Goal: Task Accomplishment & Management: Complete application form

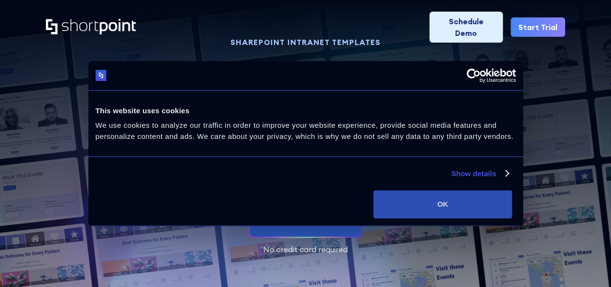
click at [505, 210] on button "OK" at bounding box center [443, 204] width 139 height 28
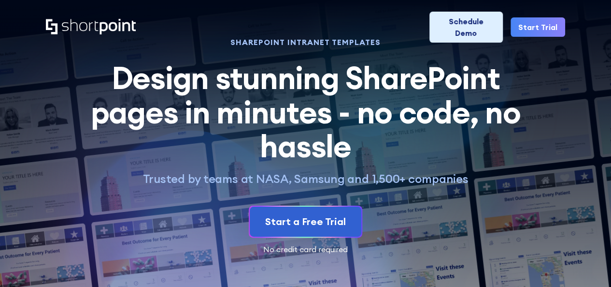
click at [544, 148] on div "SHAREPOINT INTRANET TEMPLATES Design stunning SharePoint pages in minutes - no …" at bounding box center [306, 146] width 520 height 214
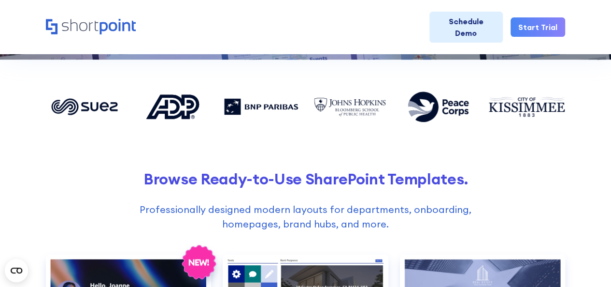
scroll to position [262, 0]
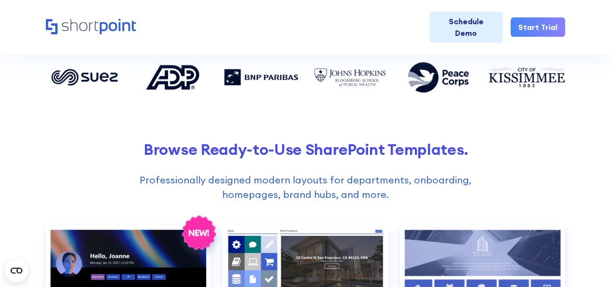
click at [390, 149] on h2 "Browse Ready-to-Use SharePoint Templates." at bounding box center [306, 149] width 520 height 18
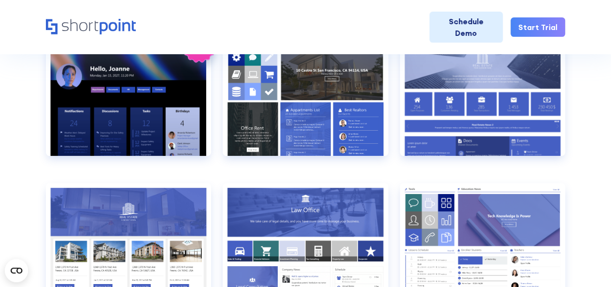
scroll to position [460, 0]
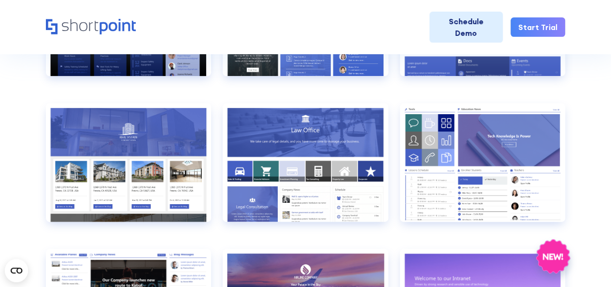
scroll to position [529, 0]
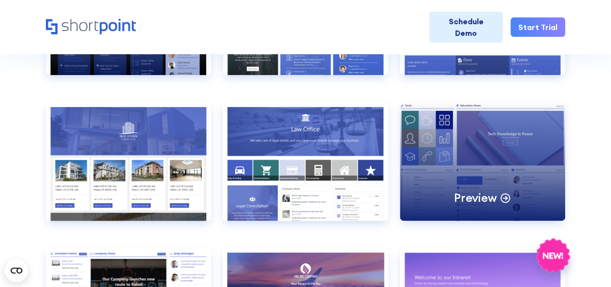
click at [537, 139] on div "Preview" at bounding box center [482, 161] width 165 height 118
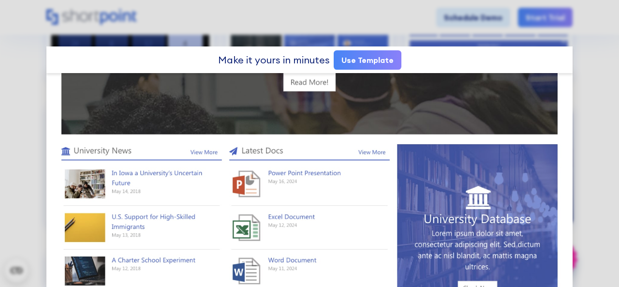
scroll to position [574, 0]
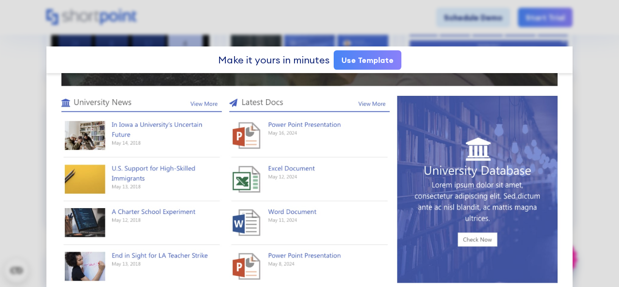
drag, startPoint x: 360, startPoint y: 60, endPoint x: 415, endPoint y: 83, distance: 59.8
click at [360, 60] on link "Use Template" at bounding box center [368, 59] width 68 height 19
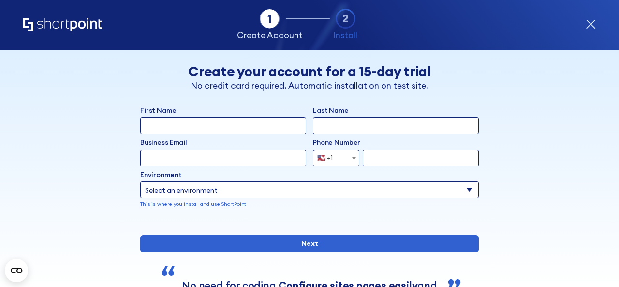
click at [259, 127] on input "First Name" at bounding box center [223, 125] width 166 height 17
type input "[PERSON_NAME]"
type input "[EMAIL_ADDRESS][DOMAIN_NAME]"
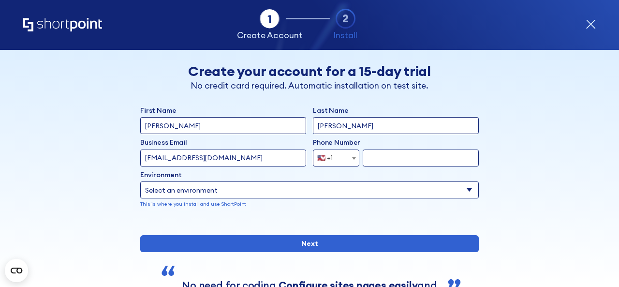
type input "9132101006"
click at [350, 195] on select "Select an environment Microsoft 365 SharePoint Online SharePoint 2019 (On-Premi…" at bounding box center [309, 189] width 338 height 17
select select "Microsoft 365"
click at [140, 181] on select "Select an environment Microsoft 365 SharePoint Online SharePoint 2019 (On-Premi…" at bounding box center [309, 189] width 338 height 17
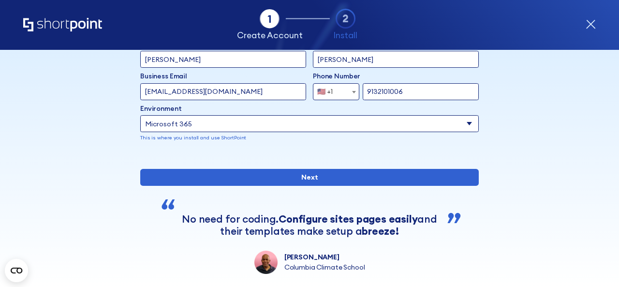
scroll to position [67, 0]
click at [563, 171] on div "Back Back Create your account for a 15-day trial No credit card required. Autom…" at bounding box center [310, 128] width 518 height 290
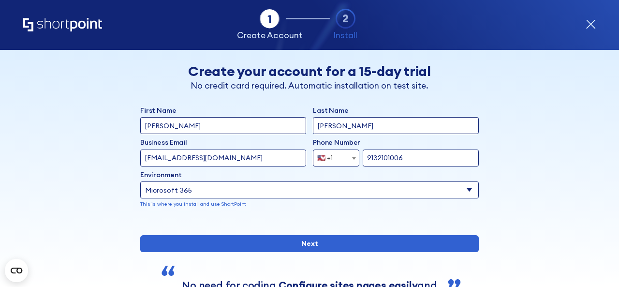
click at [509, 158] on div "Back Back Create your account for a 15-day trial No credit card required. Autom…" at bounding box center [310, 195] width 518 height 290
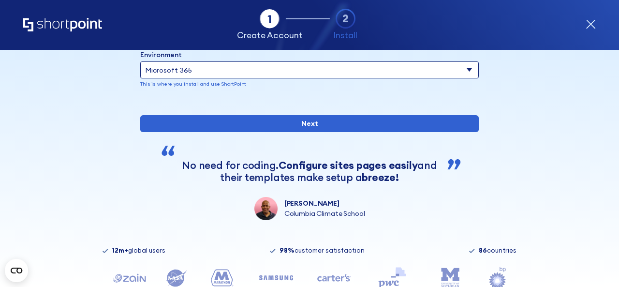
scroll to position [120, 0]
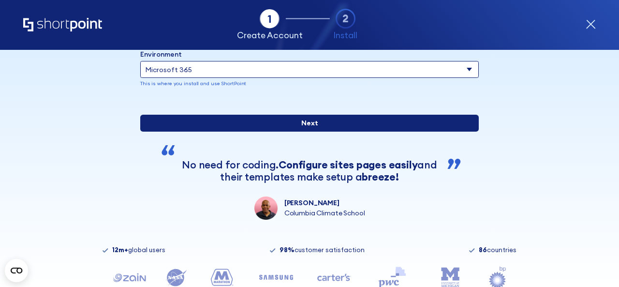
click at [433, 131] on input "Next" at bounding box center [309, 123] width 338 height 17
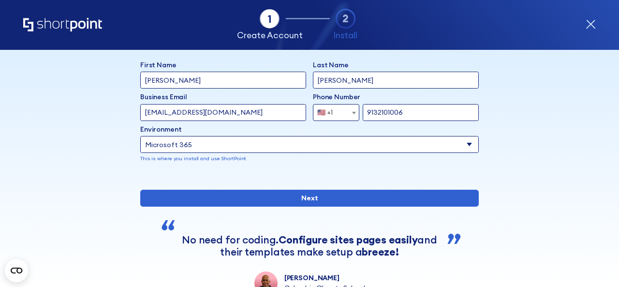
scroll to position [44, 0]
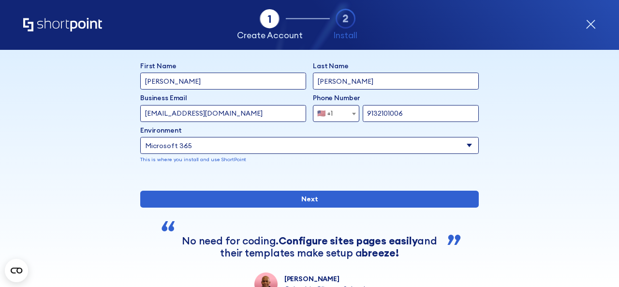
click at [562, 151] on div "Back Back Create your account for a 15-day trial No credit card required. Autom…" at bounding box center [310, 150] width 518 height 290
click at [247, 119] on input "[EMAIL_ADDRESS][DOMAIN_NAME]" at bounding box center [223, 113] width 166 height 17
type input "[PERSON_NAME][EMAIL_ADDRESS][PERSON_NAME][DOMAIN_NAME]"
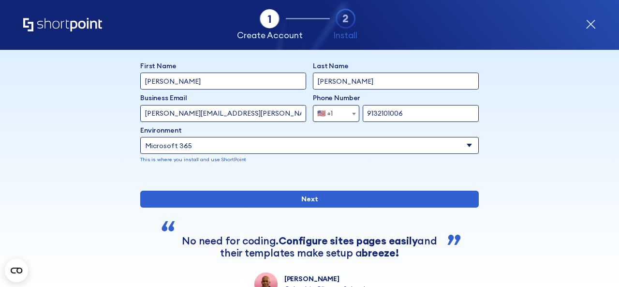
click at [140, 190] on input "Next" at bounding box center [309, 198] width 338 height 17
